Goal: Task Accomplishment & Management: Complete application form

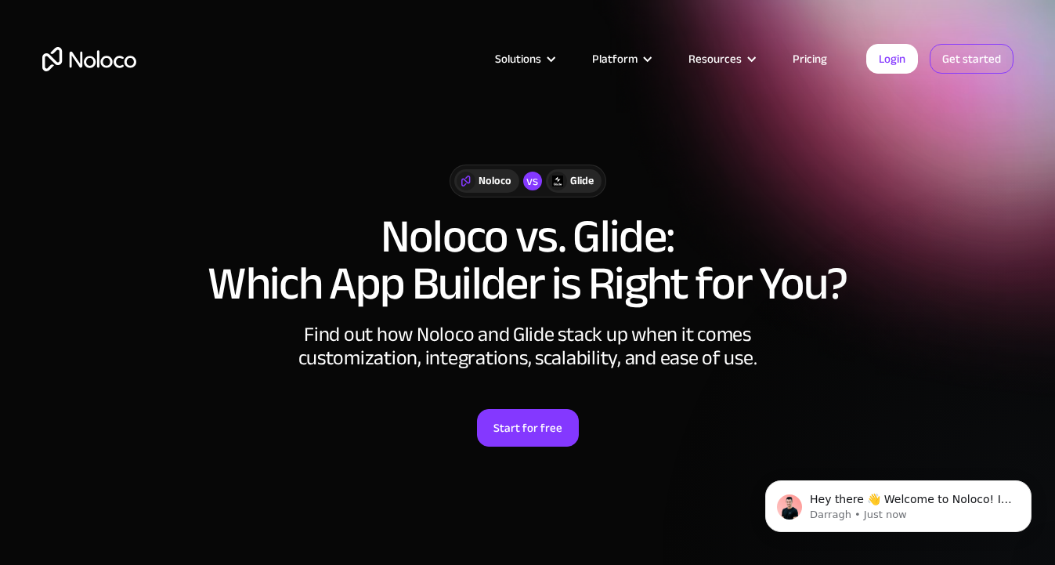
click at [971, 68] on link "Get started" at bounding box center [972, 59] width 84 height 30
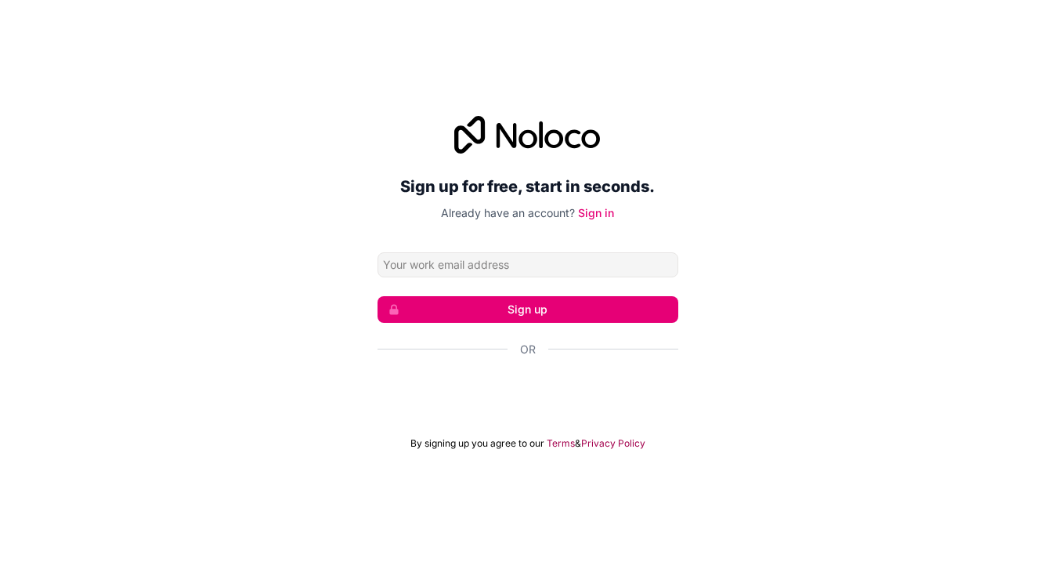
click at [580, 389] on div "Google ile oturum açın. Yeni sekmede açılır" at bounding box center [528, 392] width 301 height 34
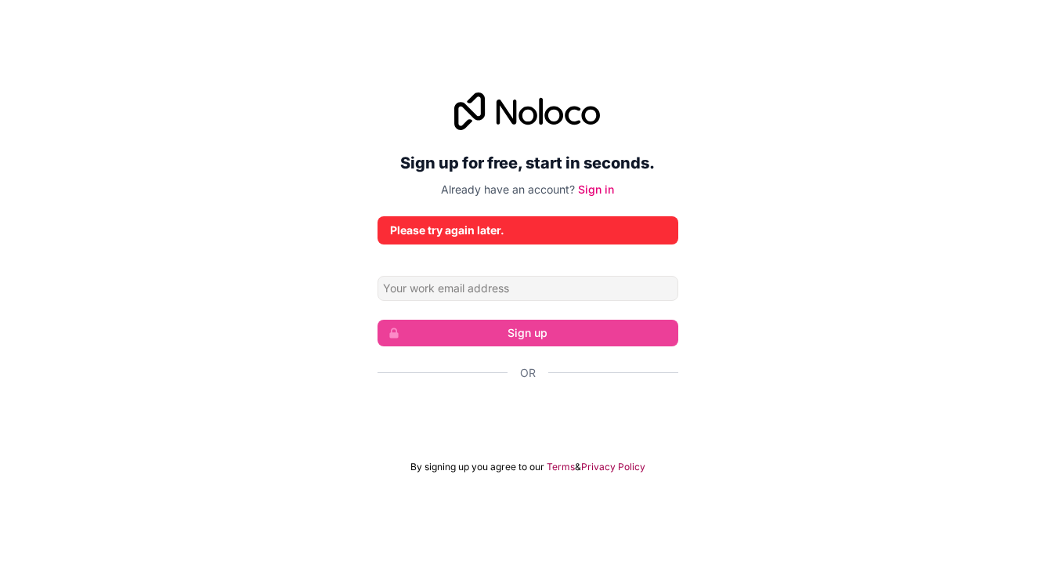
click at [526, 422] on div "Google ile oturum açın. Yeni sekmede açılır" at bounding box center [528, 415] width 301 height 34
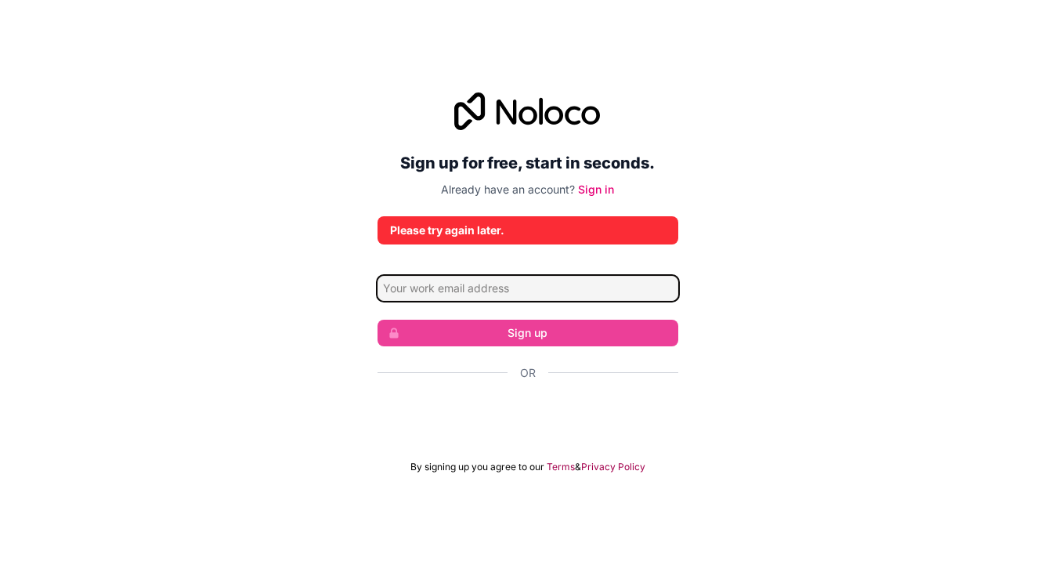
click at [488, 283] on input "Email address" at bounding box center [528, 288] width 301 height 25
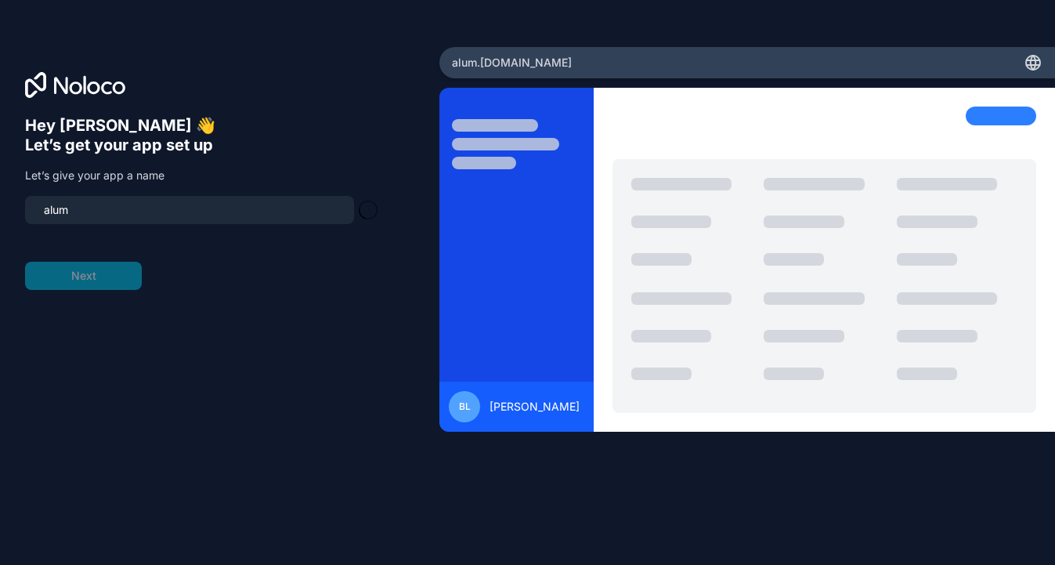
click at [490, 341] on div at bounding box center [517, 269] width 154 height 325
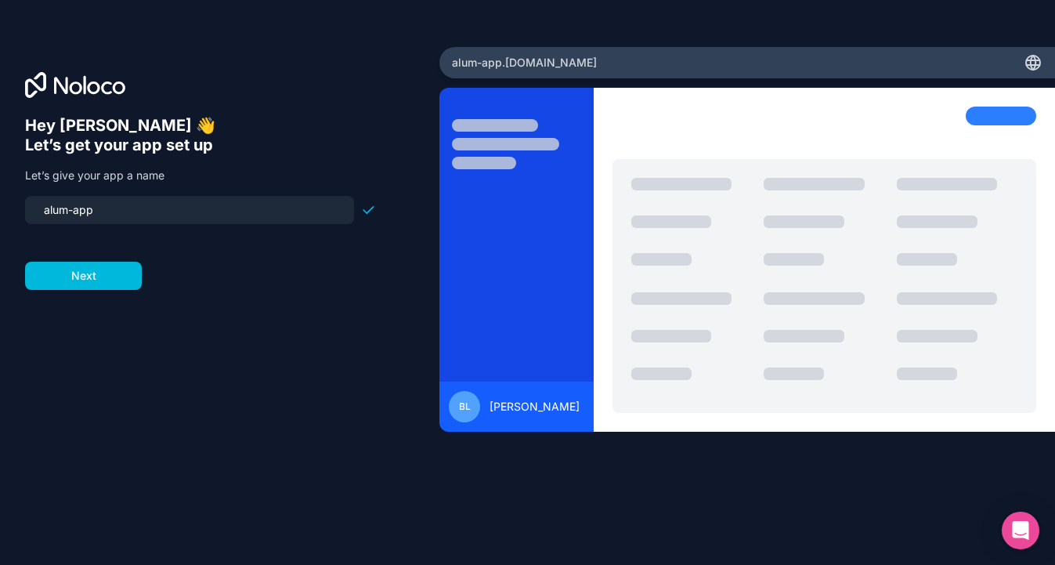
click at [63, 208] on input "alum-app" at bounding box center [189, 210] width 310 height 22
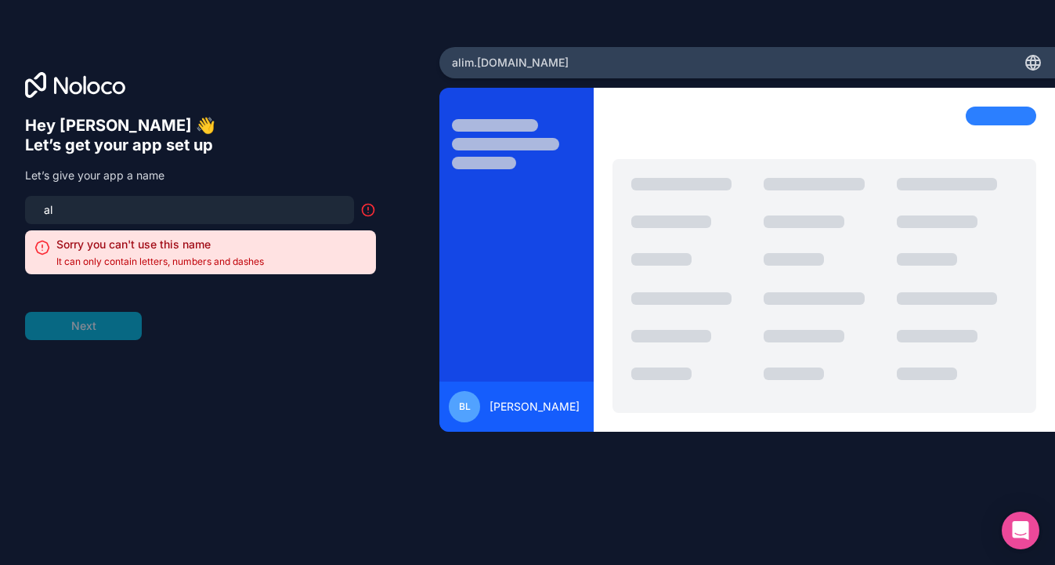
type input "a"
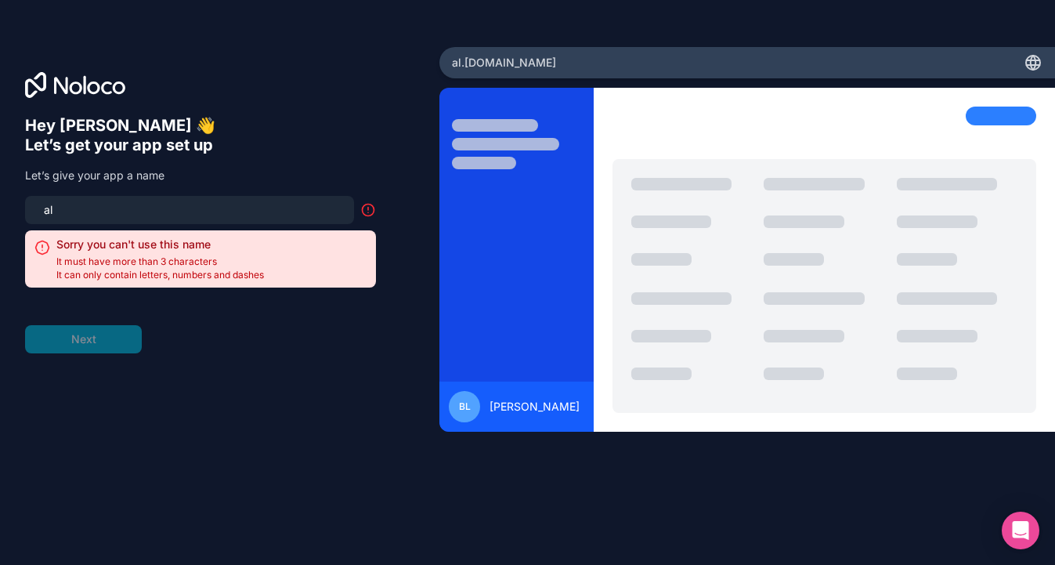
type input "ali̇"
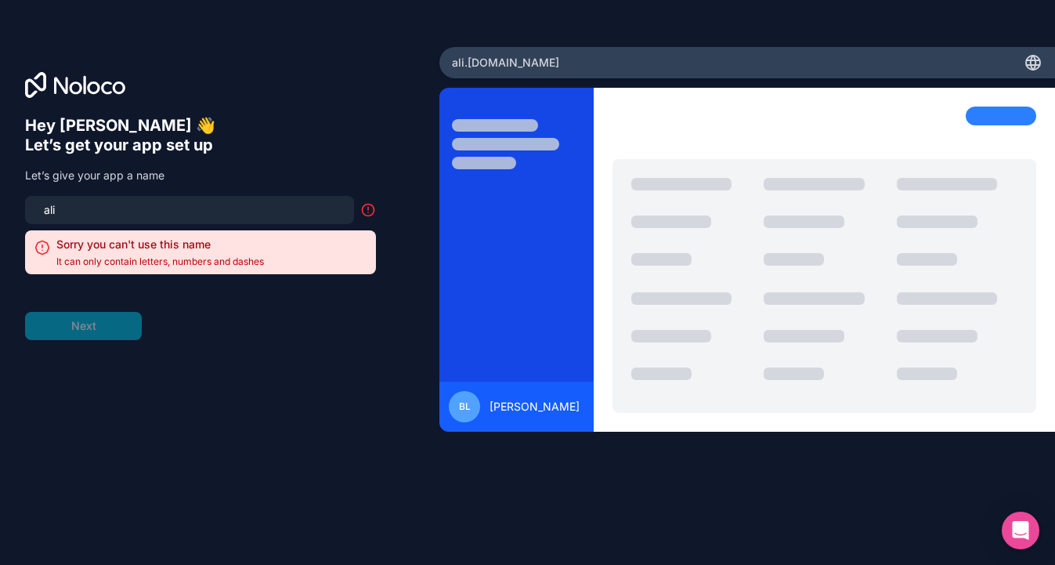
click at [105, 219] on input "ali̇" at bounding box center [189, 210] width 310 height 22
click at [82, 324] on form "ali̇mentaci̇on-turca Sorry you can't use this name It can only contain letters,…" at bounding box center [200, 268] width 351 height 144
click at [123, 214] on input "ali̇mentaci̇on-turca" at bounding box center [189, 210] width 310 height 22
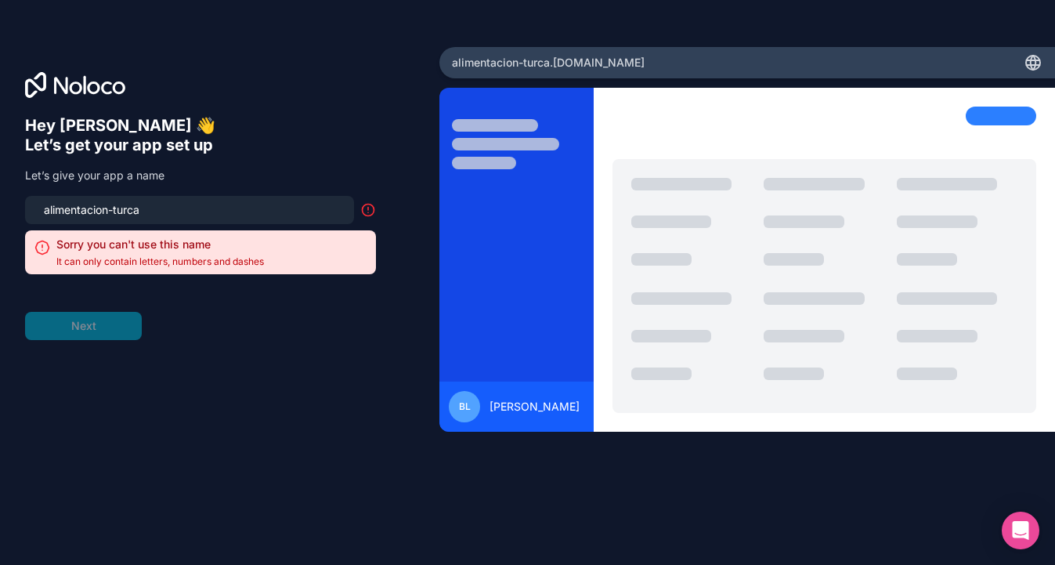
click at [372, 209] on icon at bounding box center [368, 210] width 16 height 16
click at [154, 208] on input "ali̇mentaci̇on-turca" at bounding box center [189, 210] width 310 height 22
type input "a"
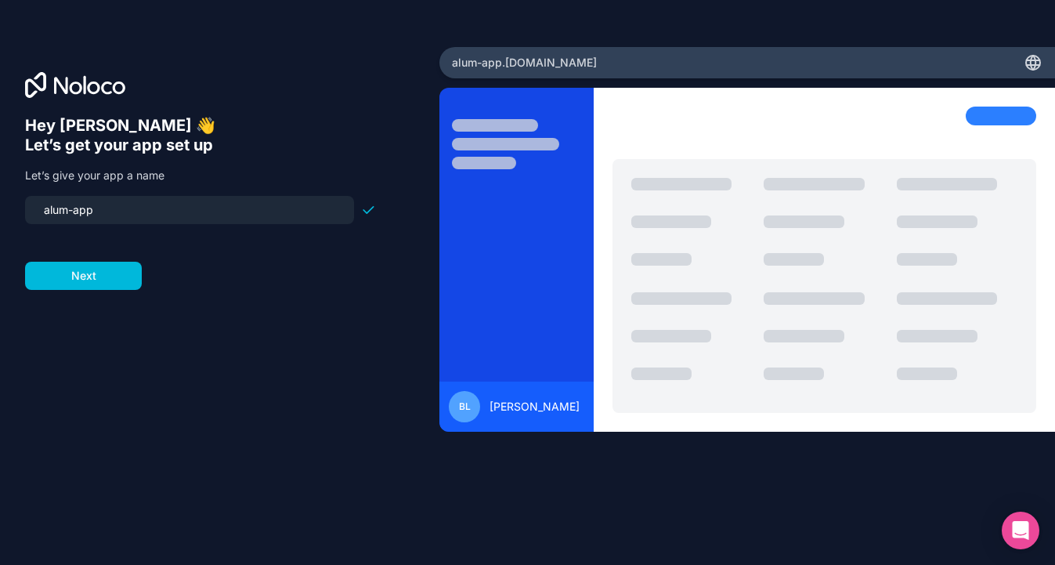
click at [477, 424] on div "BL Bertan Levi" at bounding box center [517, 407] width 154 height 50
click at [469, 411] on span "BL" at bounding box center [465, 406] width 12 height 13
click at [71, 208] on input "alum-app" at bounding box center [189, 210] width 310 height 22
type input "alu-app"
click at [62, 280] on button "Next" at bounding box center [83, 276] width 117 height 28
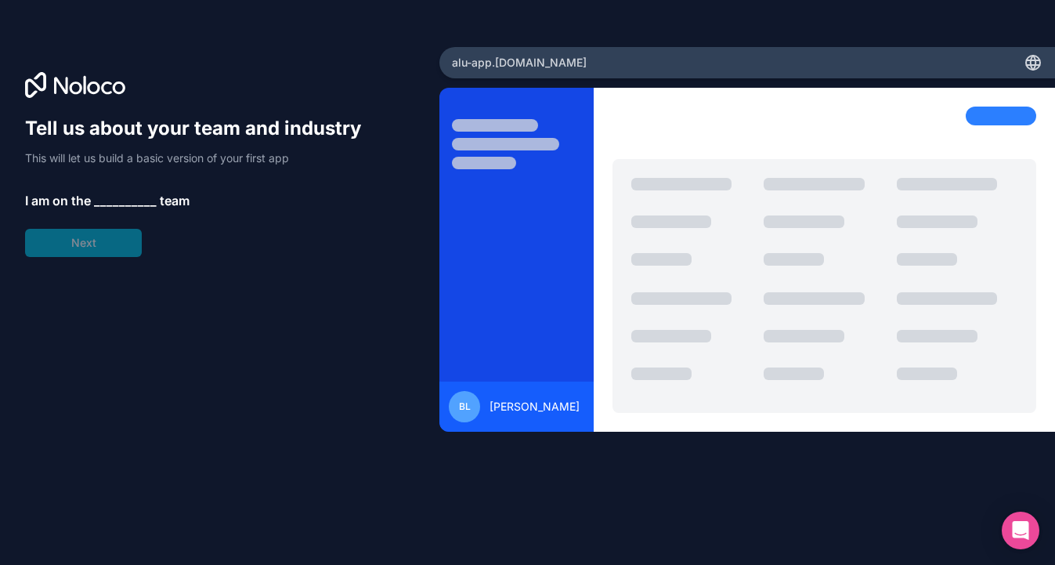
click at [118, 207] on span "__________" at bounding box center [125, 200] width 63 height 19
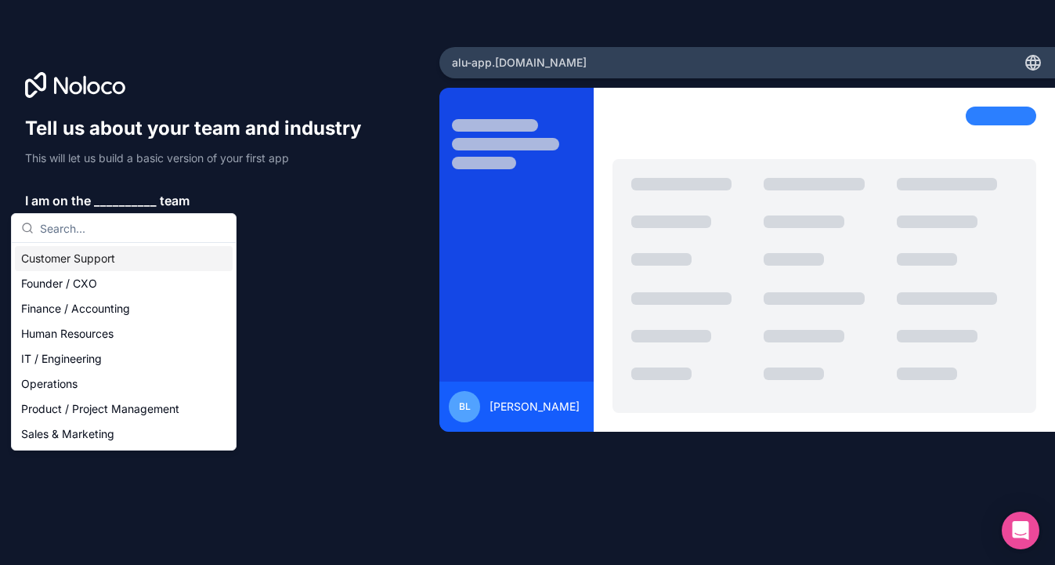
click at [107, 251] on div "Customer Support" at bounding box center [124, 258] width 218 height 25
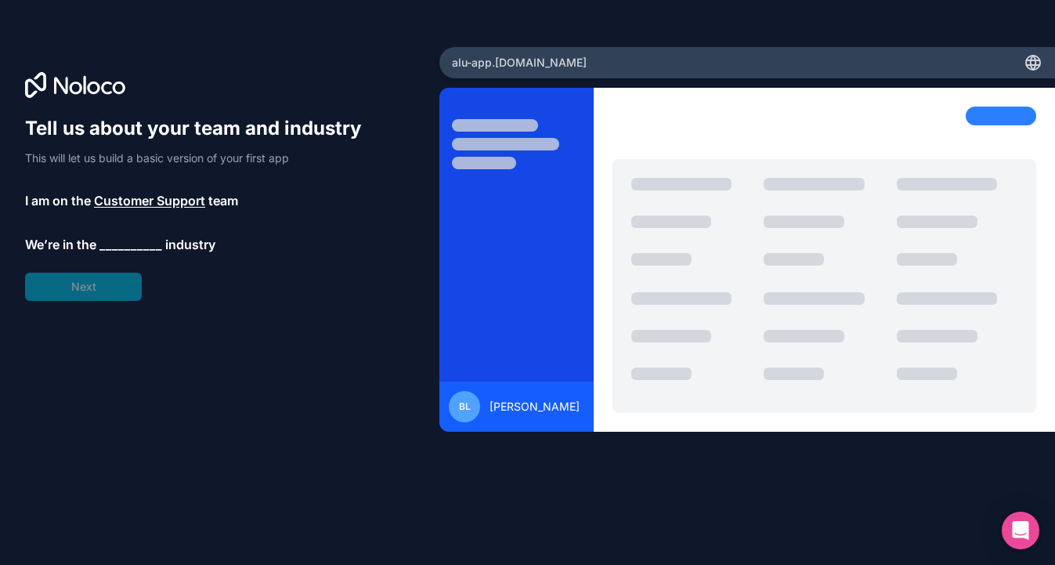
click at [97, 245] on p "We’re in the __________ industry" at bounding box center [200, 244] width 351 height 19
click at [118, 246] on span "__________" at bounding box center [131, 244] width 63 height 19
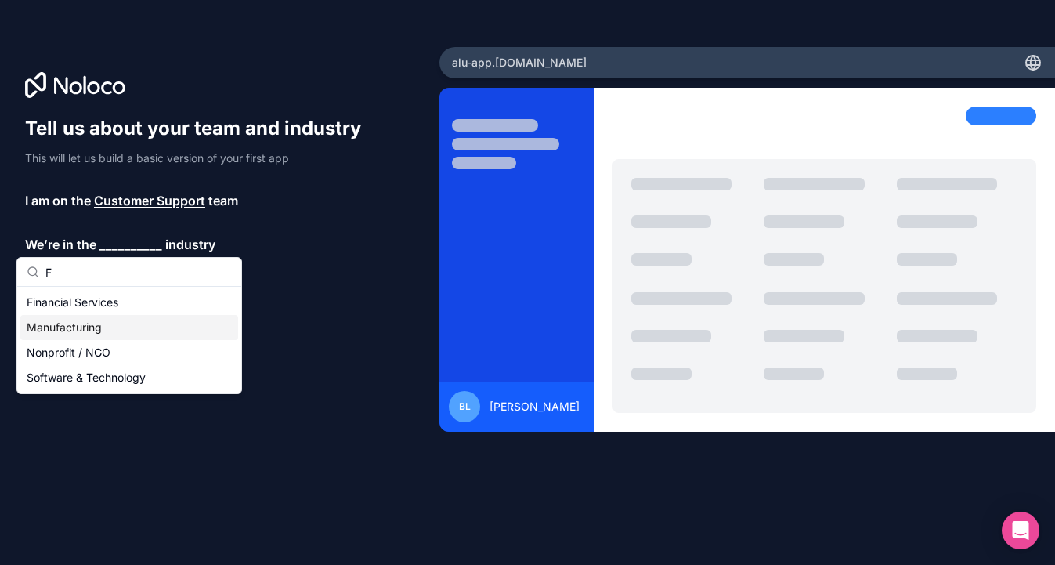
type input "F"
click at [92, 323] on div "Manufacturing" at bounding box center [129, 327] width 218 height 25
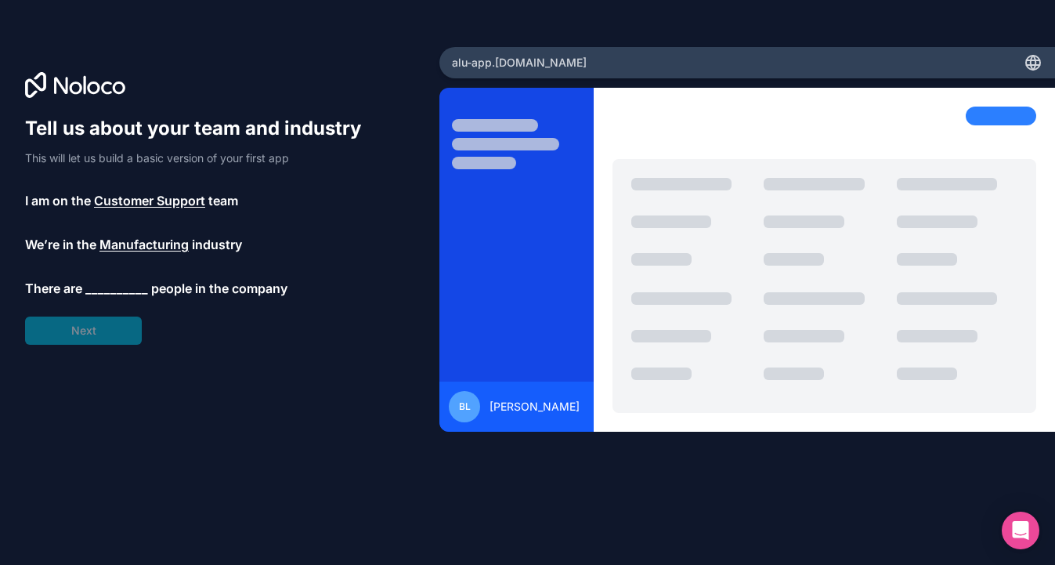
click at [95, 282] on span "__________" at bounding box center [116, 288] width 63 height 19
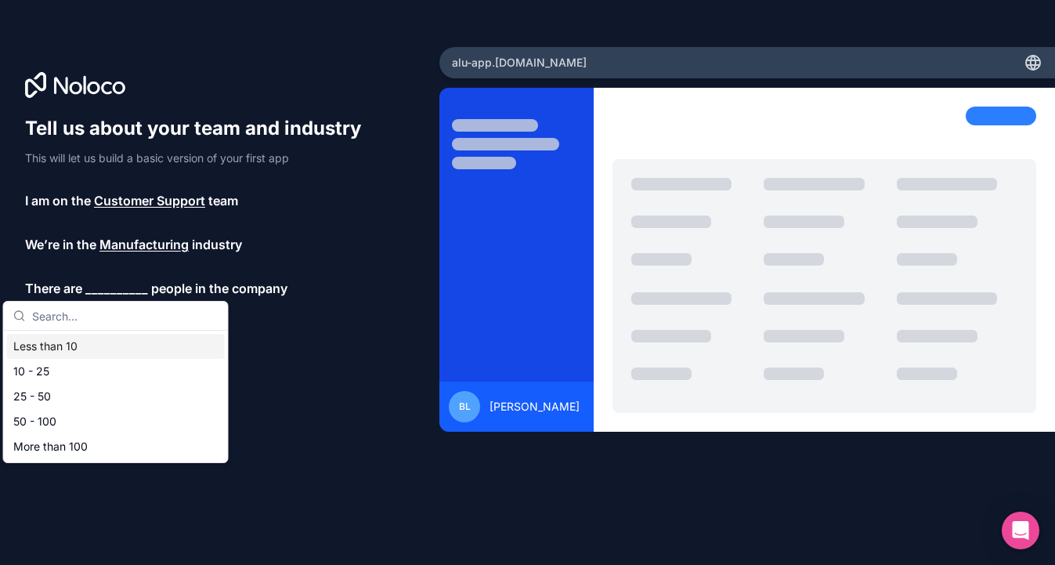
click at [119, 342] on div "Less than 10" at bounding box center [116, 346] width 218 height 25
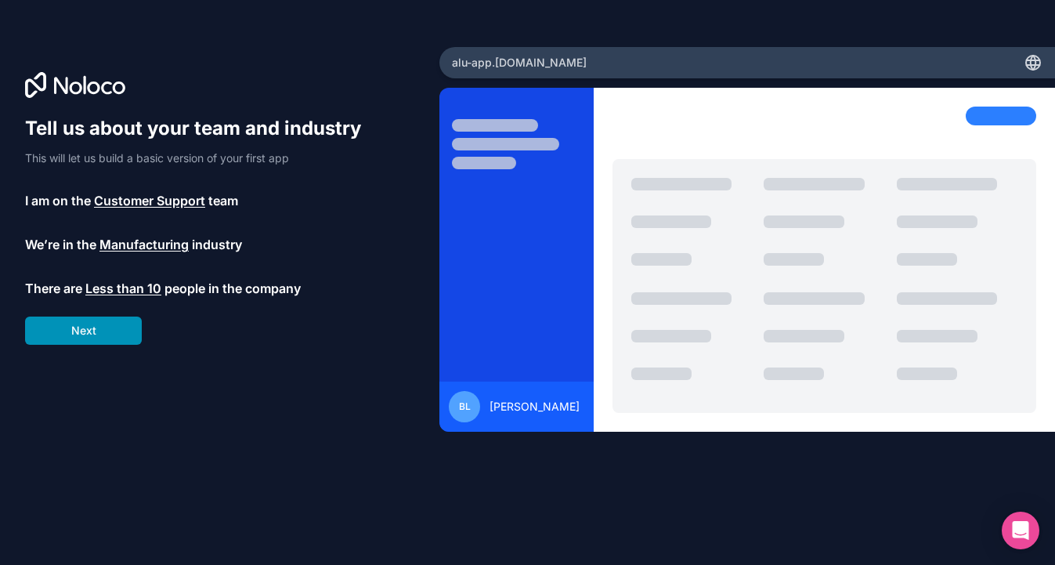
click at [110, 335] on button "Next" at bounding box center [83, 331] width 117 height 28
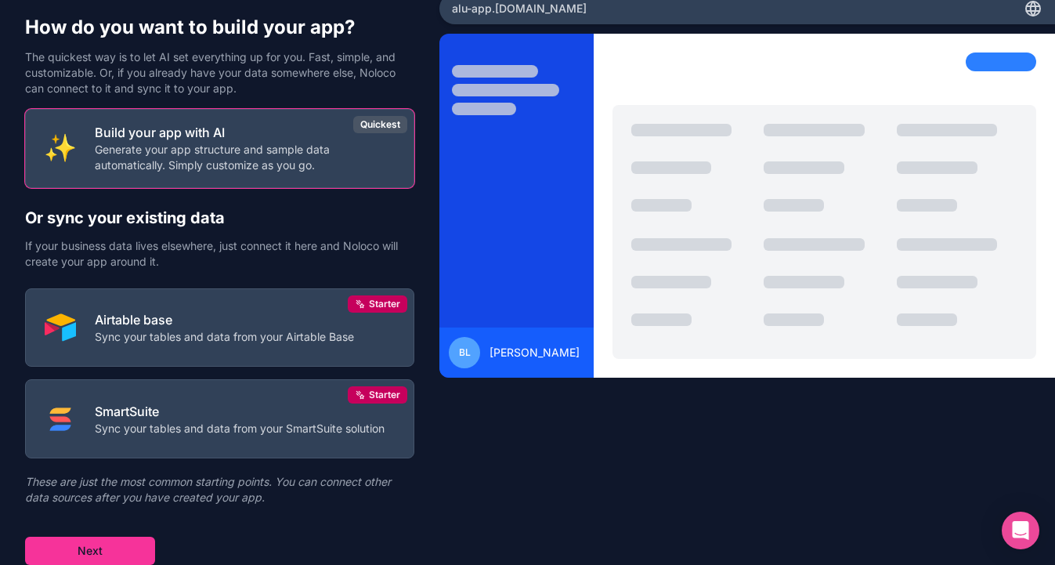
scroll to position [54, 0]
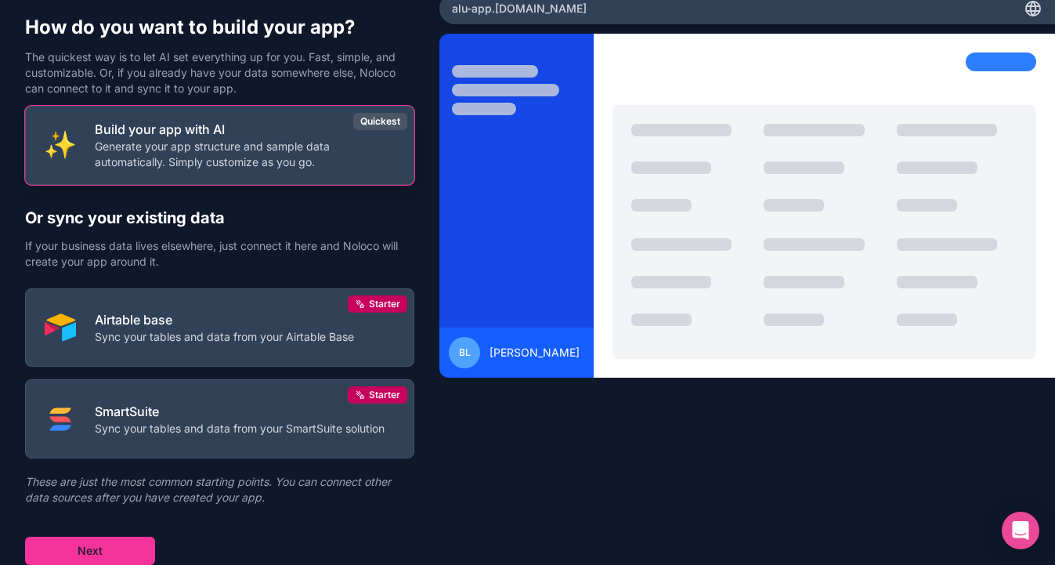
click at [203, 163] on p "Generate your app structure and sample data automatically. Simply customize as …" at bounding box center [245, 154] width 300 height 31
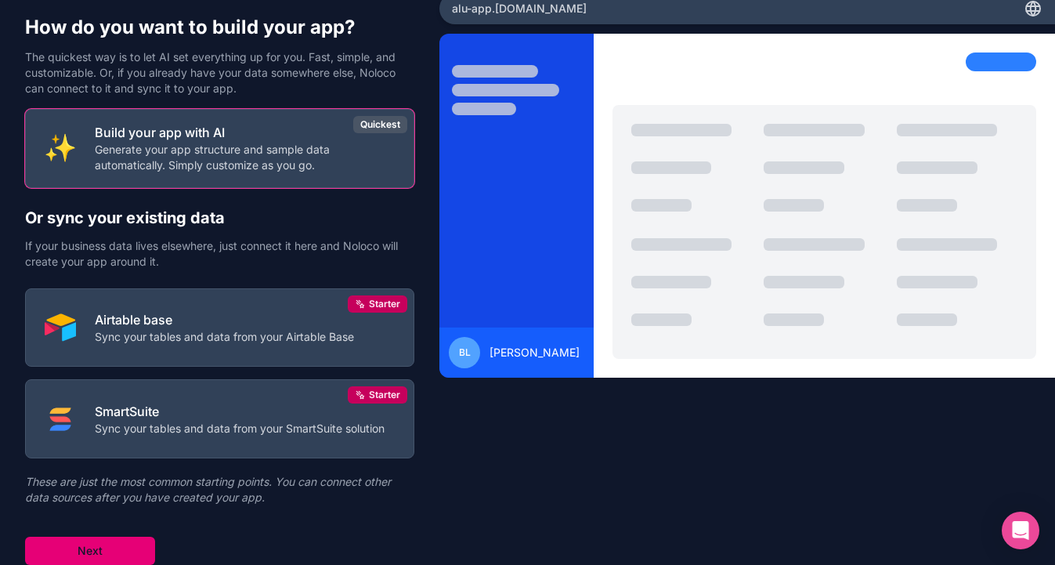
click at [114, 546] on button "Next" at bounding box center [90, 551] width 130 height 28
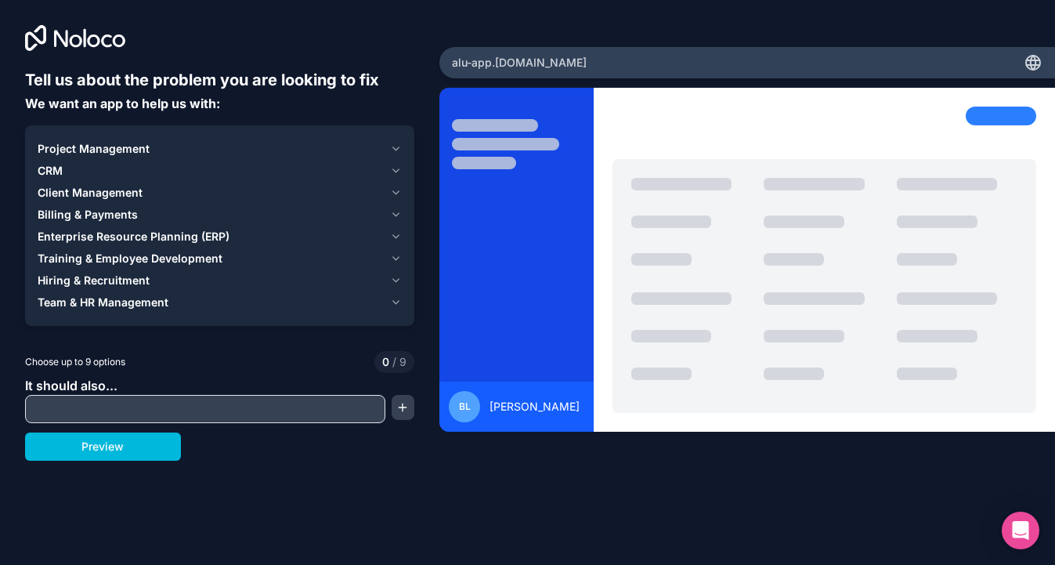
click at [108, 188] on span "Client Management" at bounding box center [90, 193] width 105 height 16
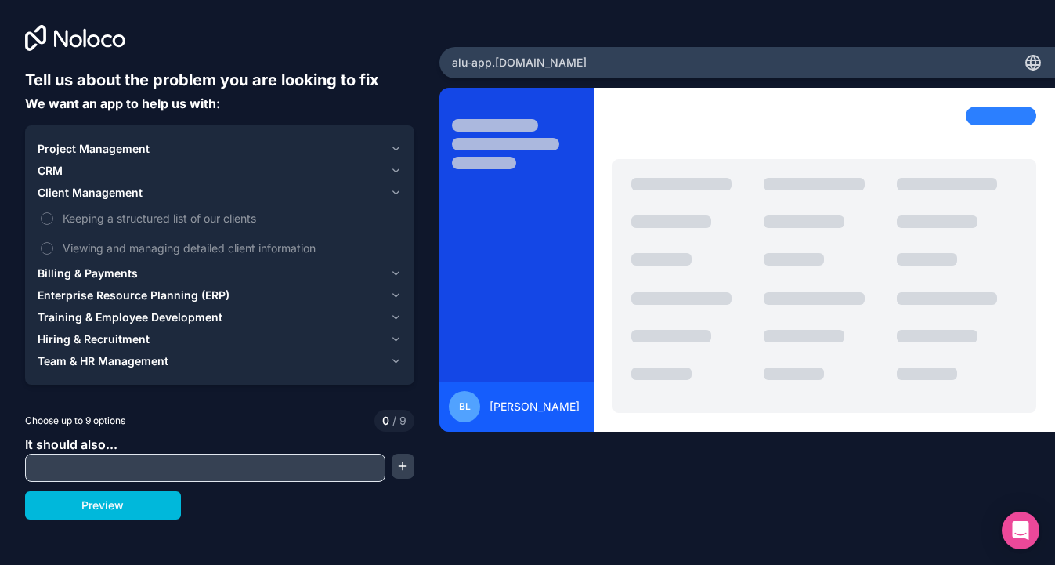
click at [100, 227] on label "Keeping a structured list of our clients" at bounding box center [220, 218] width 364 height 29
click at [53, 225] on button "Keeping a structured list of our clients" at bounding box center [47, 218] width 13 height 13
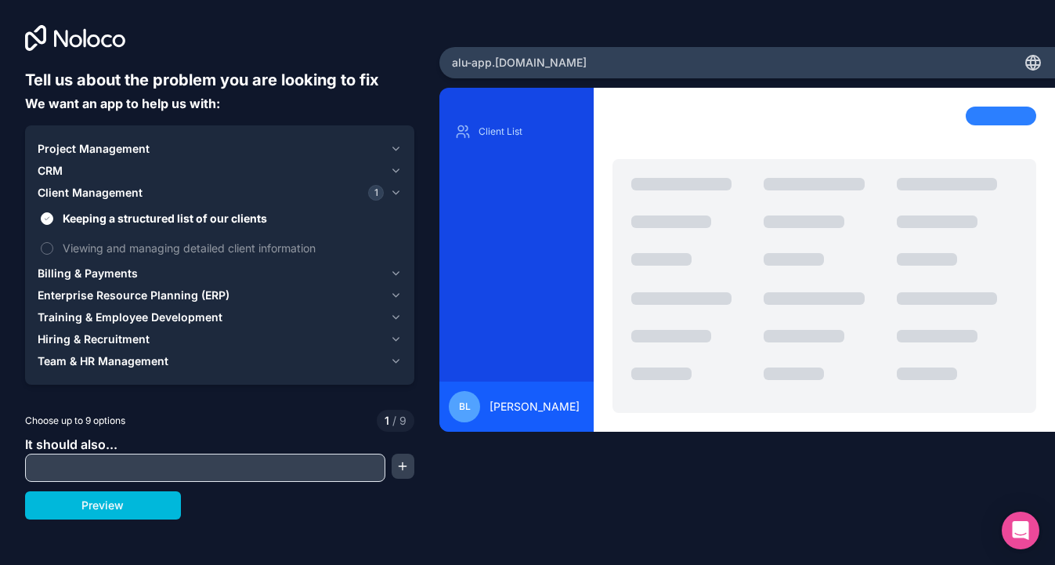
click at [107, 255] on span "Viewing and managing detailed client information" at bounding box center [231, 248] width 336 height 16
click at [53, 255] on button "Viewing and managing detailed client information" at bounding box center [47, 248] width 13 height 13
click at [60, 165] on span "CRM" at bounding box center [50, 171] width 25 height 16
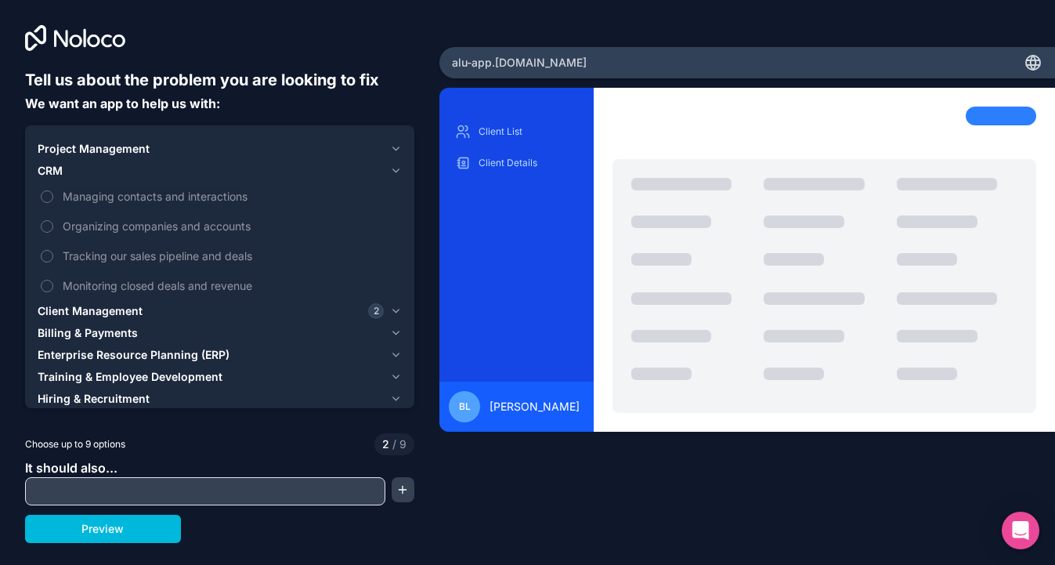
click at [92, 229] on span "Organizing companies and accounts" at bounding box center [231, 226] width 336 height 16
click at [53, 229] on button "Organizing companies and accounts" at bounding box center [47, 226] width 13 height 13
click at [67, 221] on span "Organizing companies and accounts" at bounding box center [231, 226] width 336 height 16
click at [53, 221] on button "Organizing companies and accounts" at bounding box center [47, 226] width 13 height 13
click at [82, 265] on label "Tracking our sales pipeline and deals" at bounding box center [220, 255] width 364 height 29
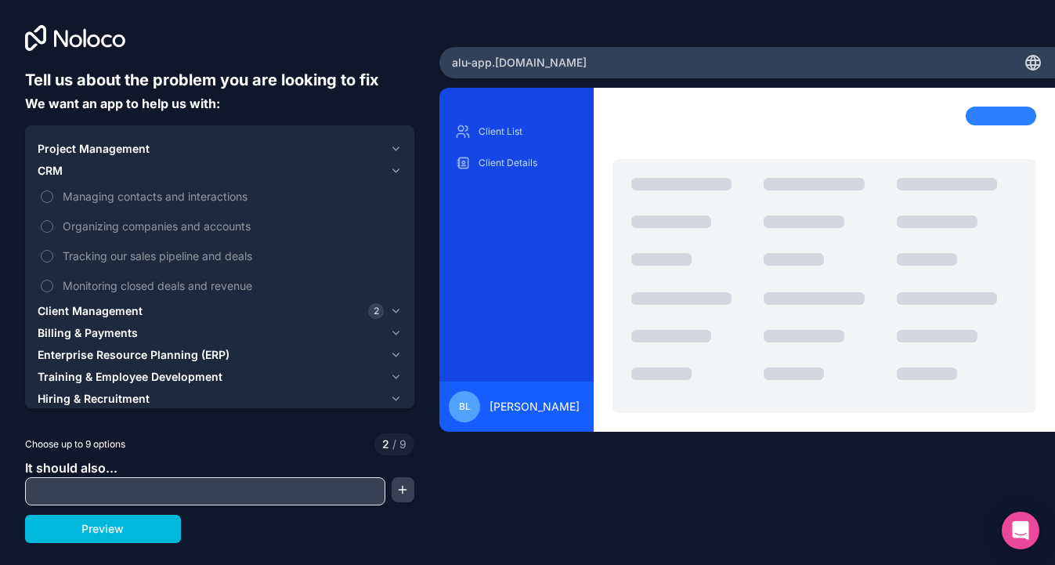
click at [53, 262] on button "Tracking our sales pipeline and deals" at bounding box center [47, 256] width 13 height 13
click at [106, 290] on span "Monitoring closed deals and revenue" at bounding box center [231, 285] width 336 height 16
click at [53, 290] on button "Monitoring closed deals and revenue" at bounding box center [47, 286] width 13 height 13
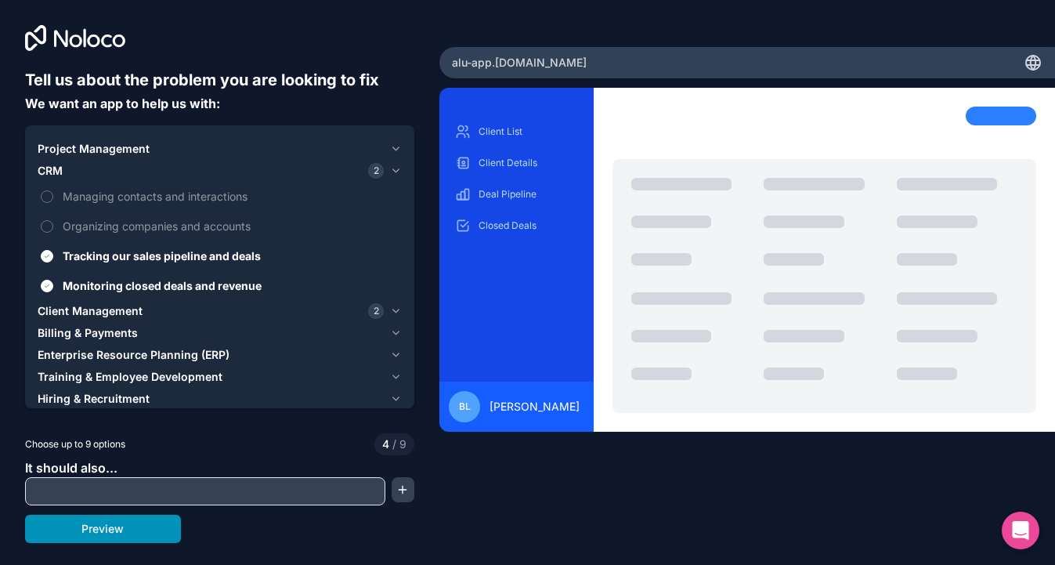
click at [117, 522] on button "Preview" at bounding box center [103, 529] width 156 height 28
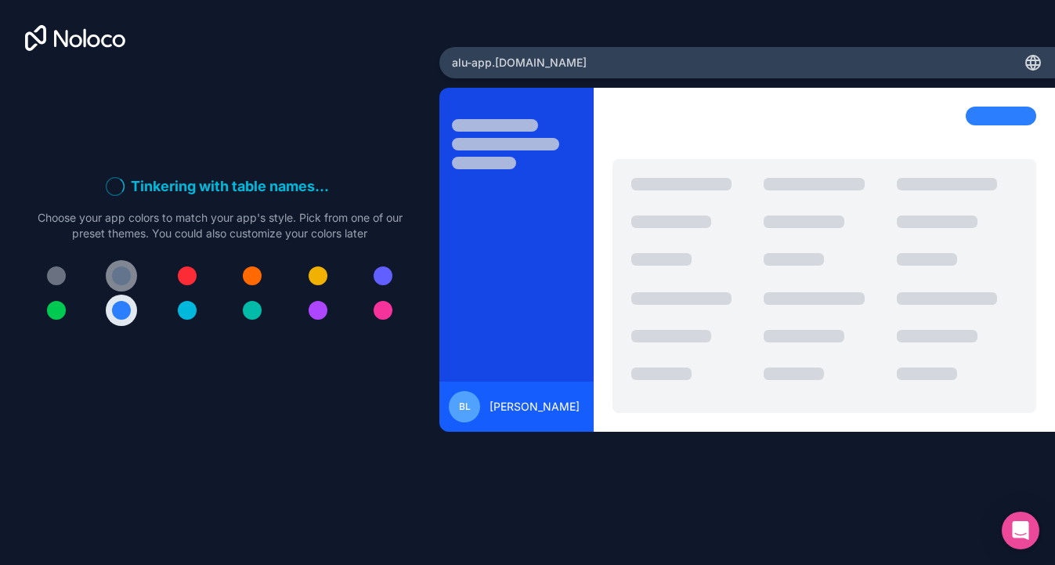
click at [118, 279] on div at bounding box center [121, 275] width 19 height 19
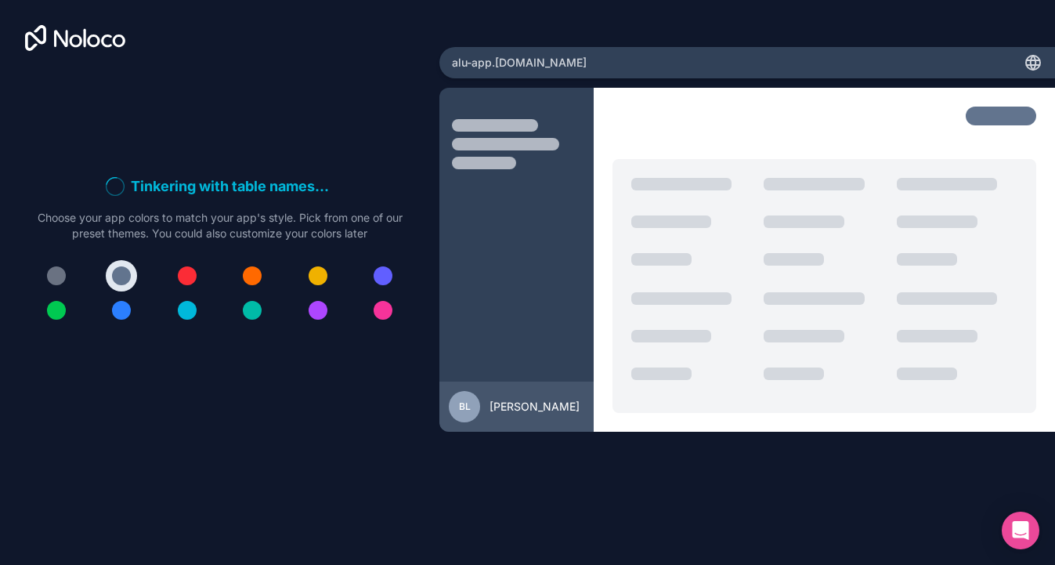
click at [161, 295] on div at bounding box center [219, 293] width 389 height 66
click at [186, 270] on div at bounding box center [187, 275] width 19 height 19
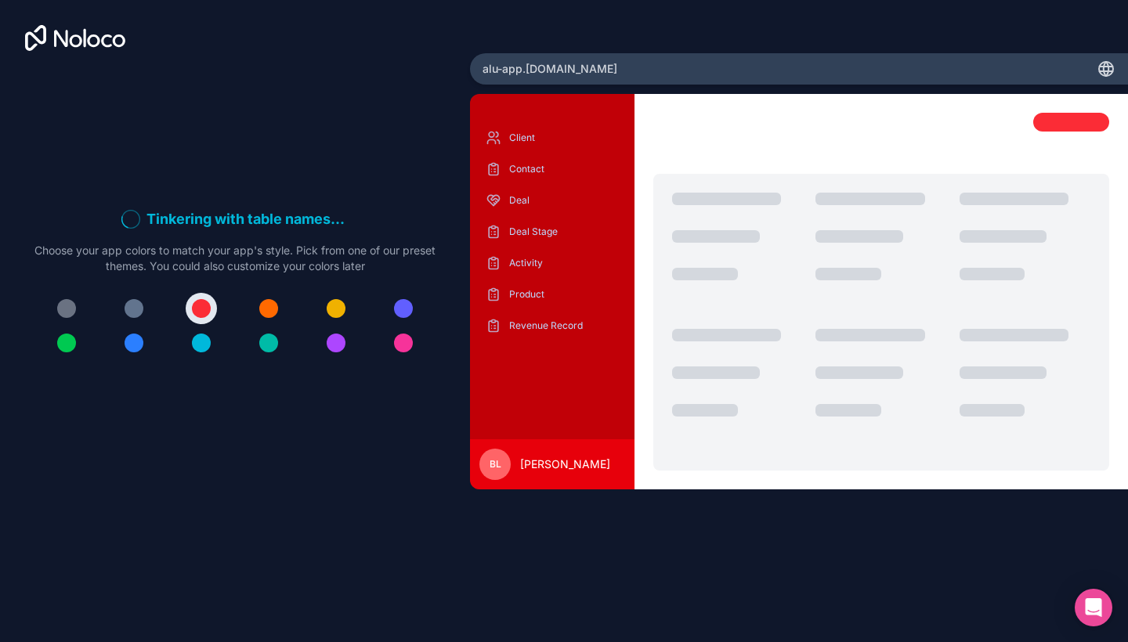
click at [605, 60] on div "alu-app .noloco.co" at bounding box center [799, 68] width 658 height 31
click at [202, 317] on div at bounding box center [201, 308] width 19 height 19
click at [513, 125] on div "Client Contact Deal Deal Stage Activity Product Revenue Record" at bounding box center [552, 301] width 165 height 377
click at [520, 139] on p "Client" at bounding box center [564, 138] width 110 height 13
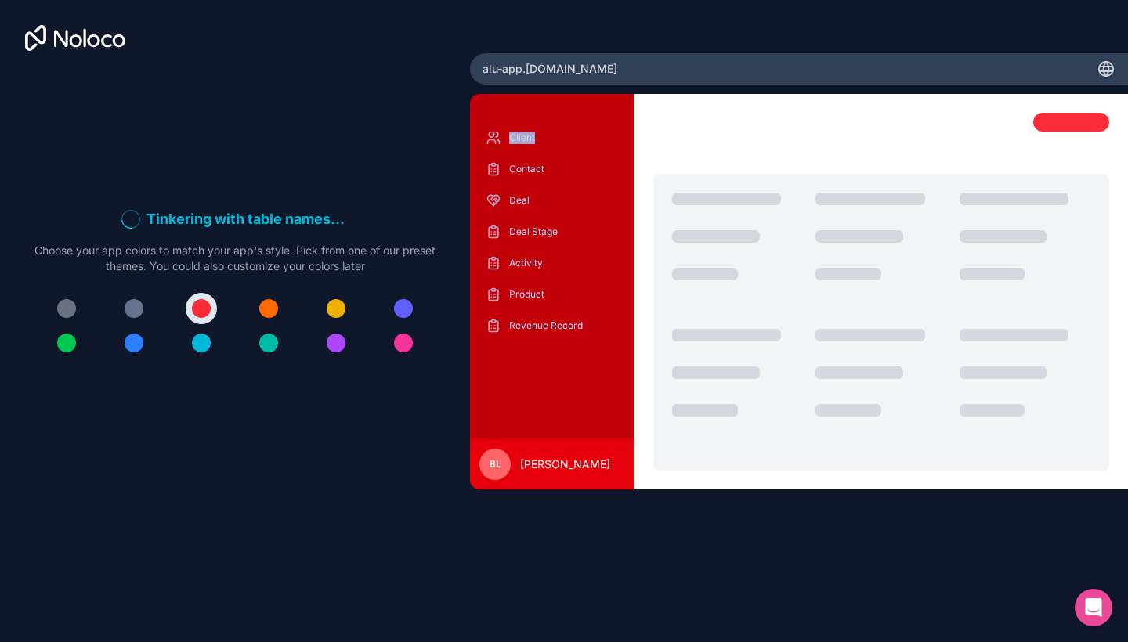
click at [520, 139] on p "Client" at bounding box center [564, 138] width 110 height 13
